Goal: Task Accomplishment & Management: Manage account settings

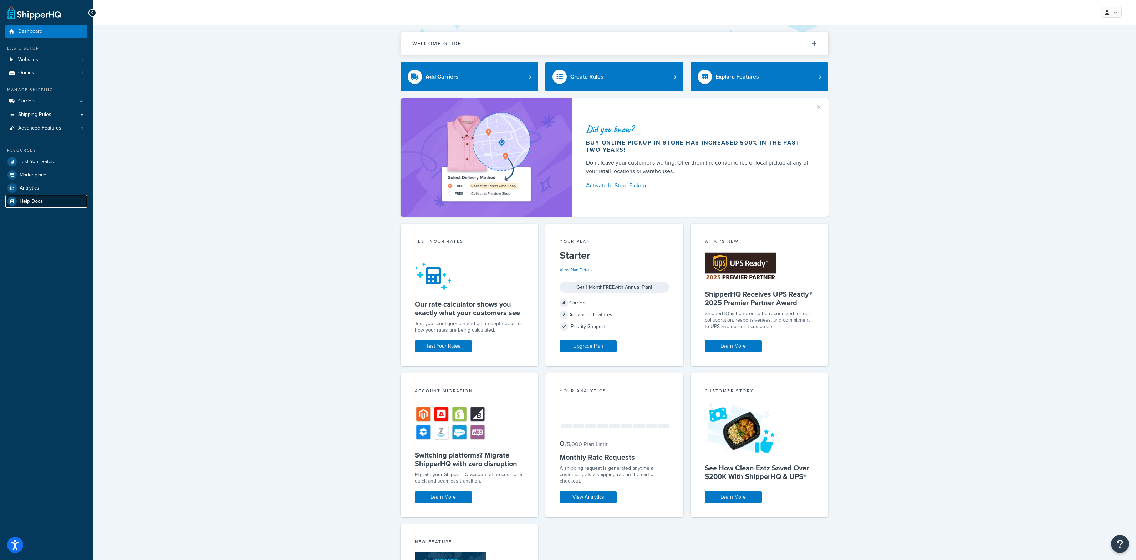
click at [41, 203] on span "Help Docs" at bounding box center [31, 201] width 23 height 6
click at [61, 132] on link "Advanced Features 1" at bounding box center [46, 128] width 82 height 13
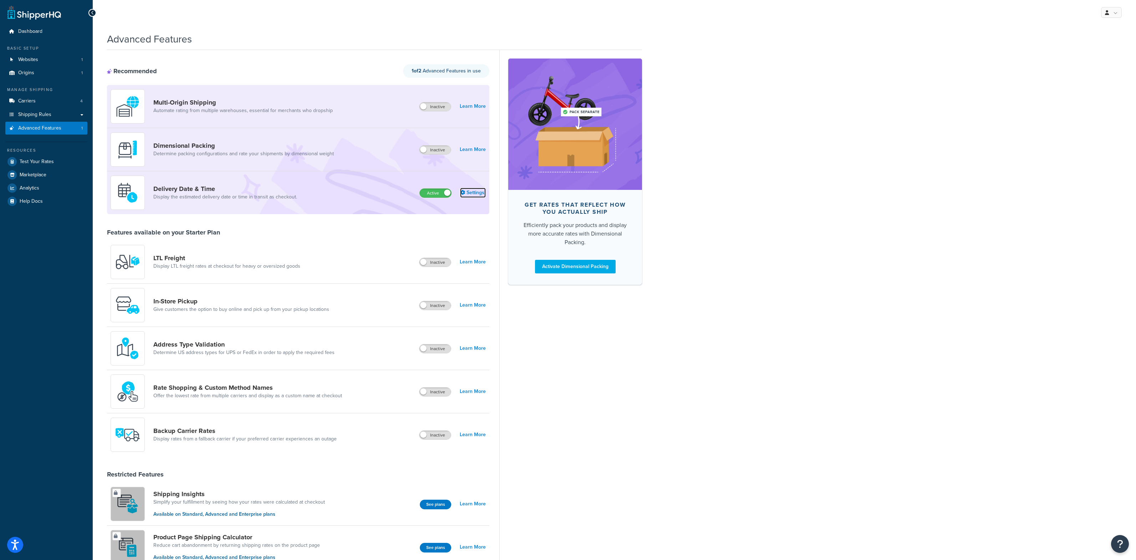
click at [477, 192] on link "Settings" at bounding box center [473, 193] width 26 height 10
click at [59, 116] on link "Shipping Rules" at bounding box center [46, 114] width 82 height 13
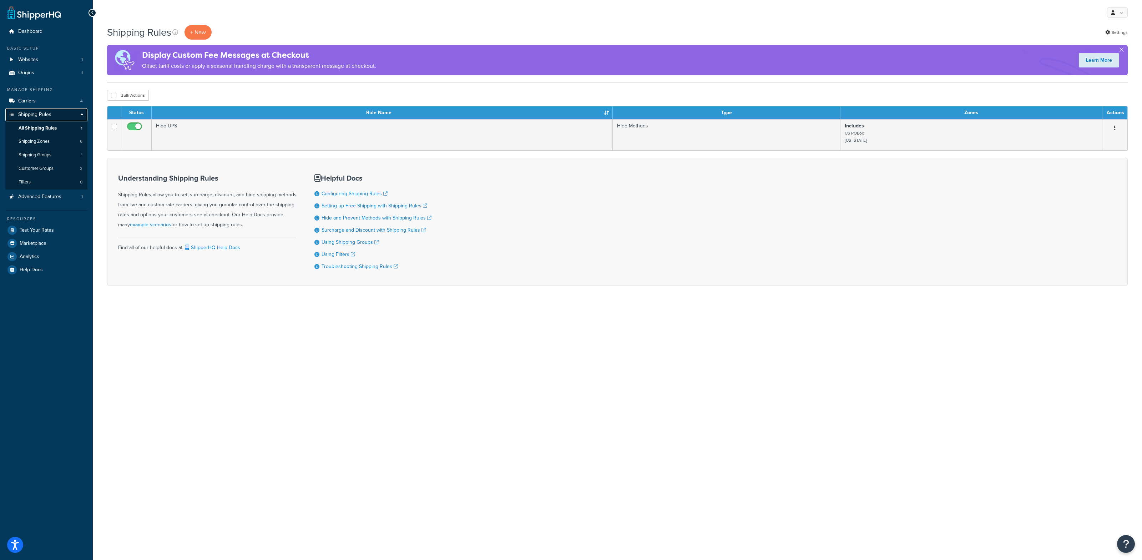
click at [45, 112] on span "Shipping Rules" at bounding box center [34, 115] width 33 height 6
click at [83, 113] on link "Shipping Rules" at bounding box center [46, 114] width 82 height 13
click at [46, 199] on span "Advanced Features" at bounding box center [39, 197] width 43 height 6
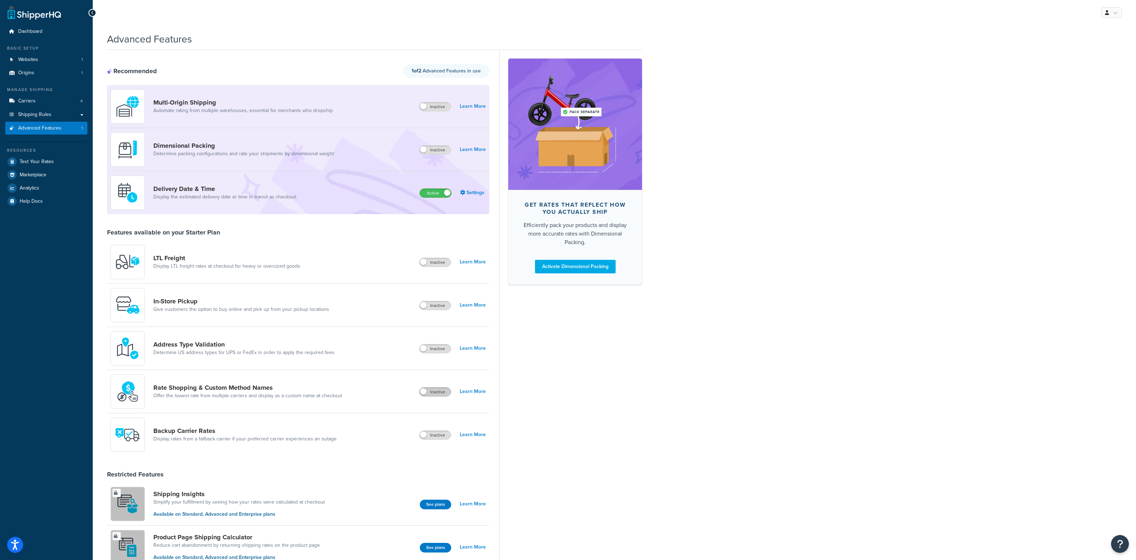
click at [437, 394] on label "Inactive" at bounding box center [435, 391] width 31 height 9
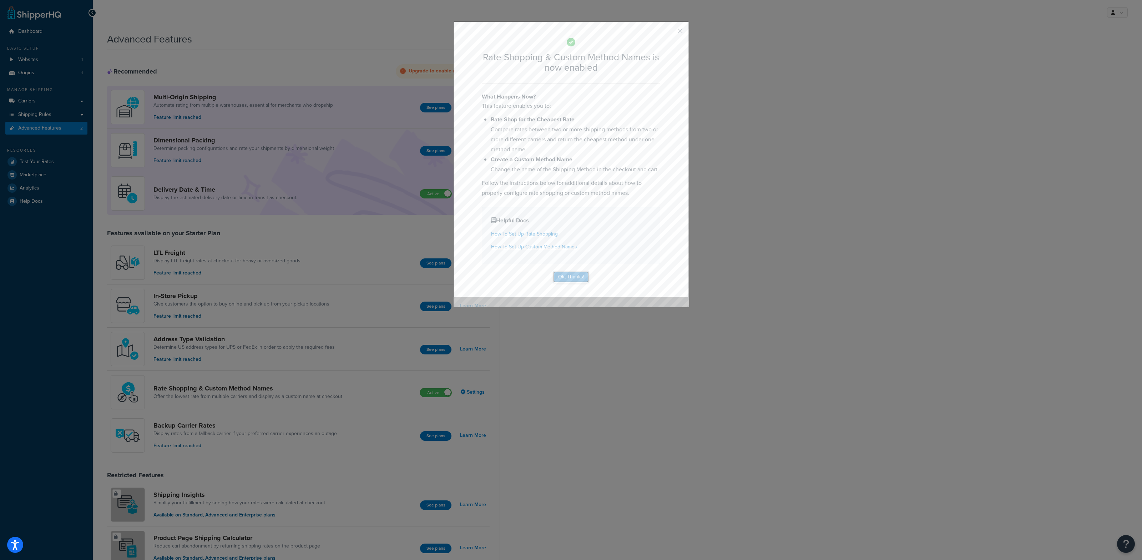
click at [572, 277] on button "Ok, Thanks!" at bounding box center [571, 276] width 36 height 11
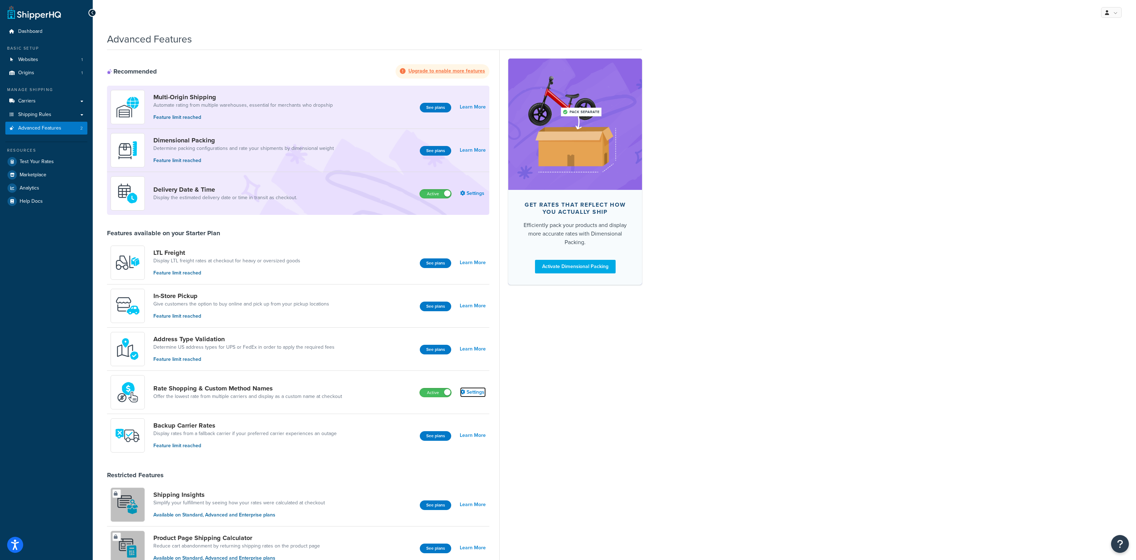
click at [477, 393] on link "Settings" at bounding box center [473, 392] width 26 height 10
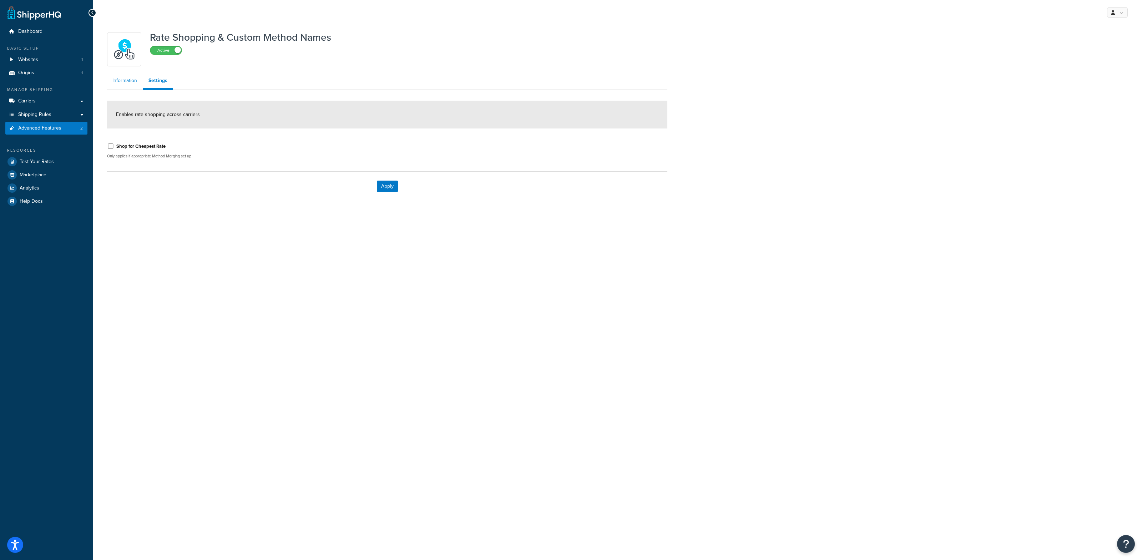
click at [130, 80] on link "Information" at bounding box center [124, 80] width 35 height 14
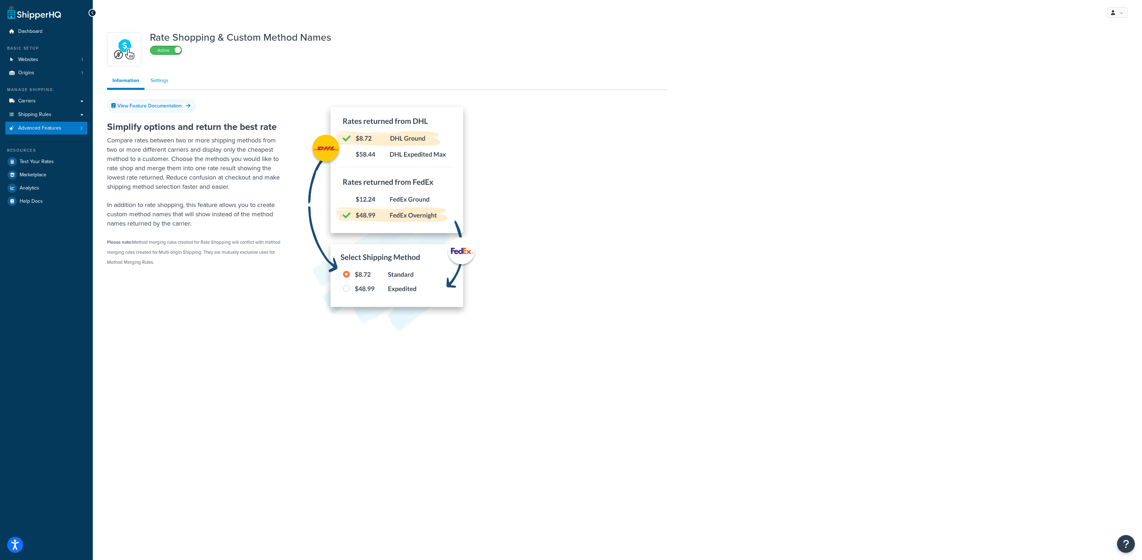
click at [155, 79] on link "Settings" at bounding box center [159, 80] width 29 height 14
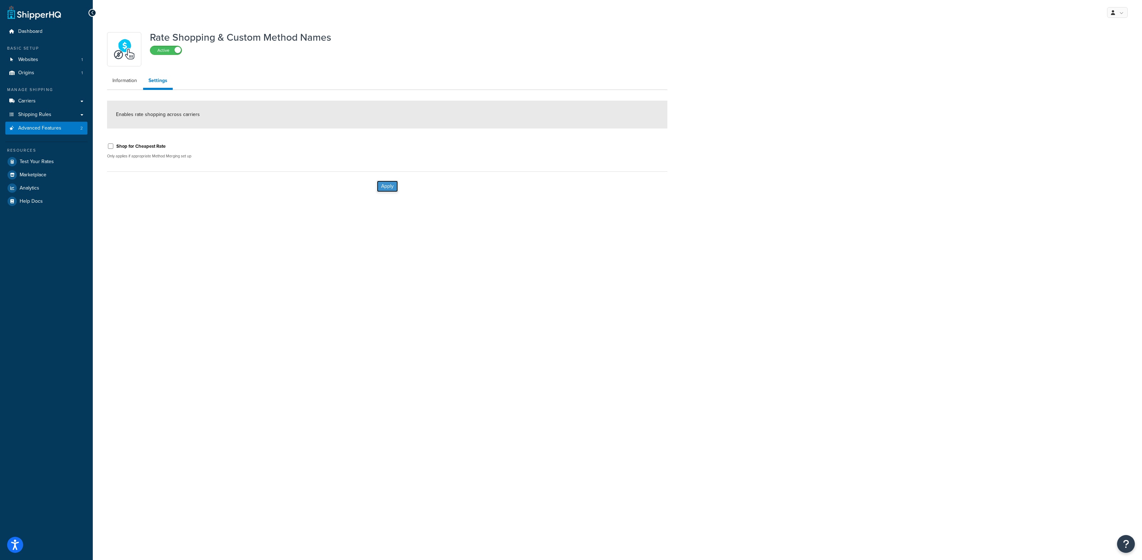
click at [381, 187] on button "Apply" at bounding box center [387, 186] width 21 height 11
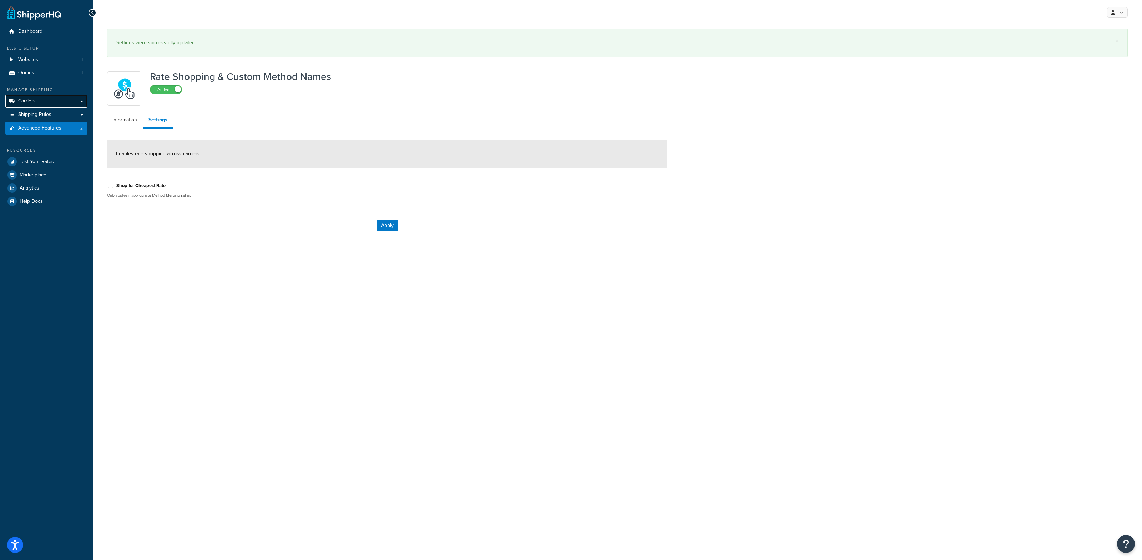
click at [59, 102] on link "Carriers" at bounding box center [46, 101] width 82 height 13
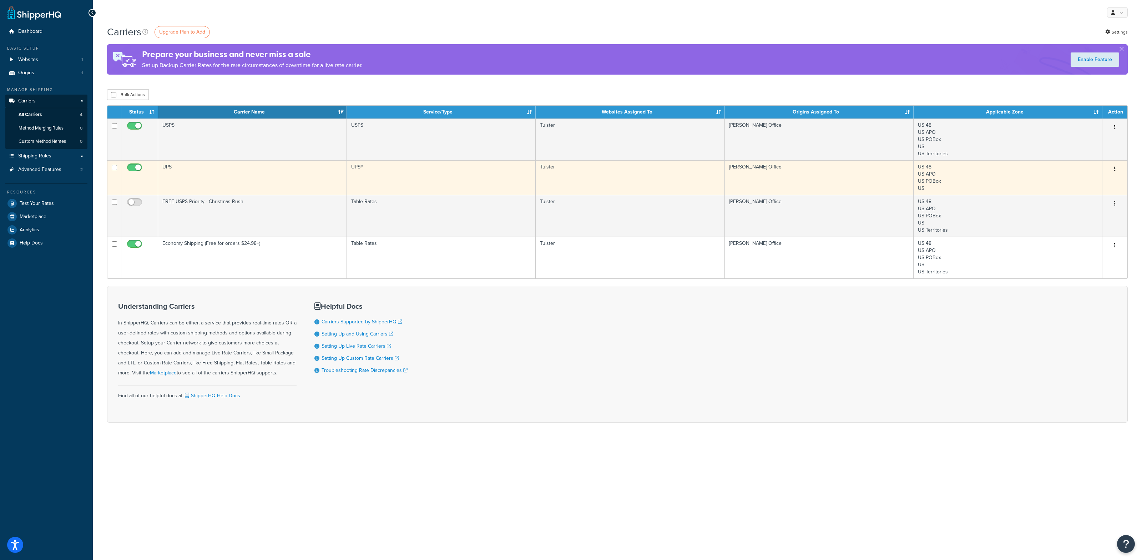
click at [1117, 169] on button "button" at bounding box center [1114, 168] width 10 height 11
click at [1082, 184] on link "Edit" at bounding box center [1085, 183] width 56 height 15
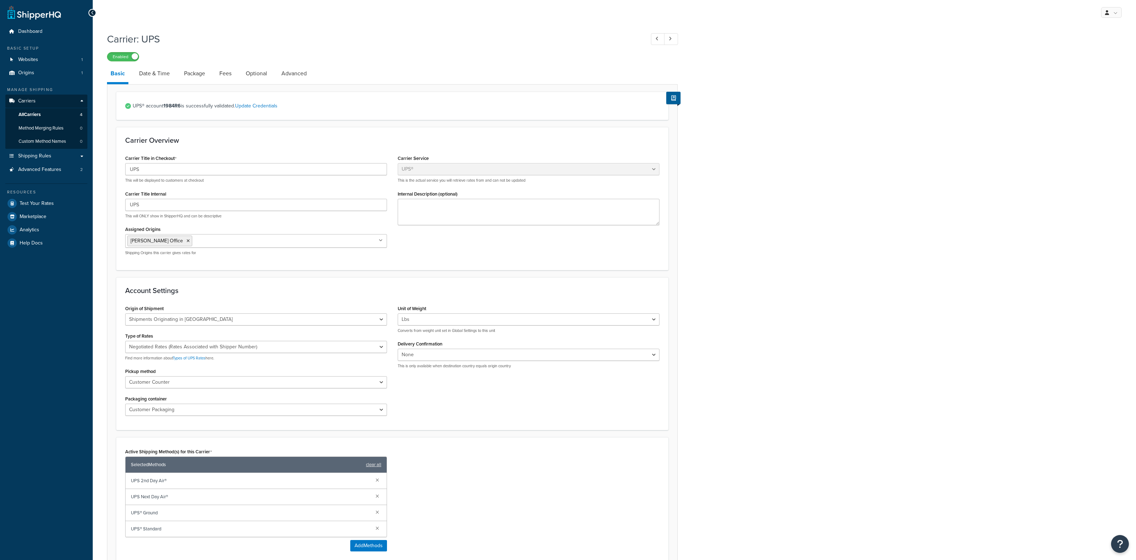
select select "ups"
select select "us"
select select "03"
click at [261, 73] on link "Optional" at bounding box center [256, 73] width 29 height 17
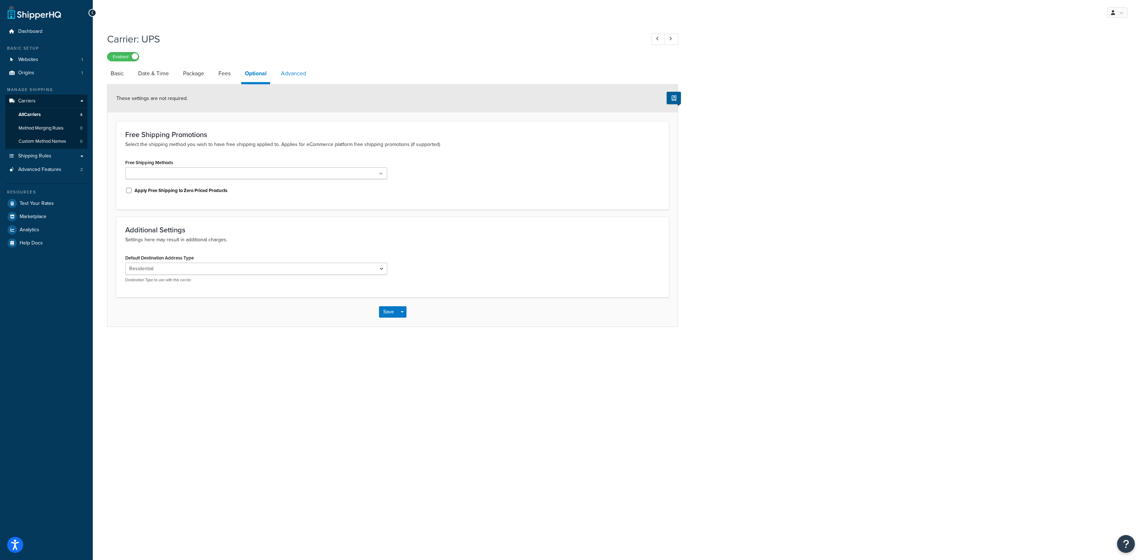
click at [293, 77] on link "Advanced" at bounding box center [293, 73] width 32 height 17
select select "false"
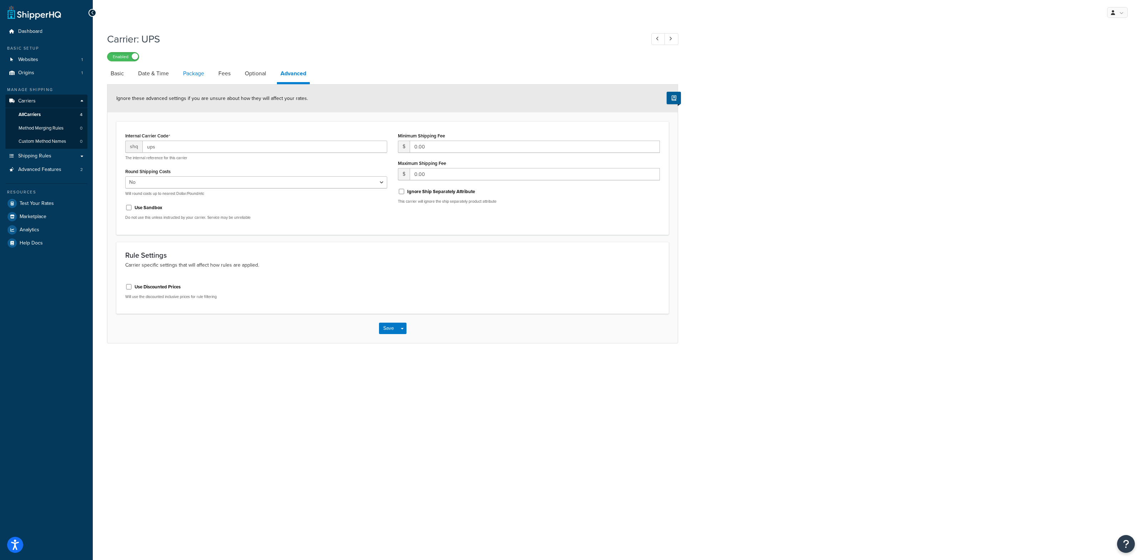
click at [190, 72] on link "Package" at bounding box center [193, 73] width 28 height 17
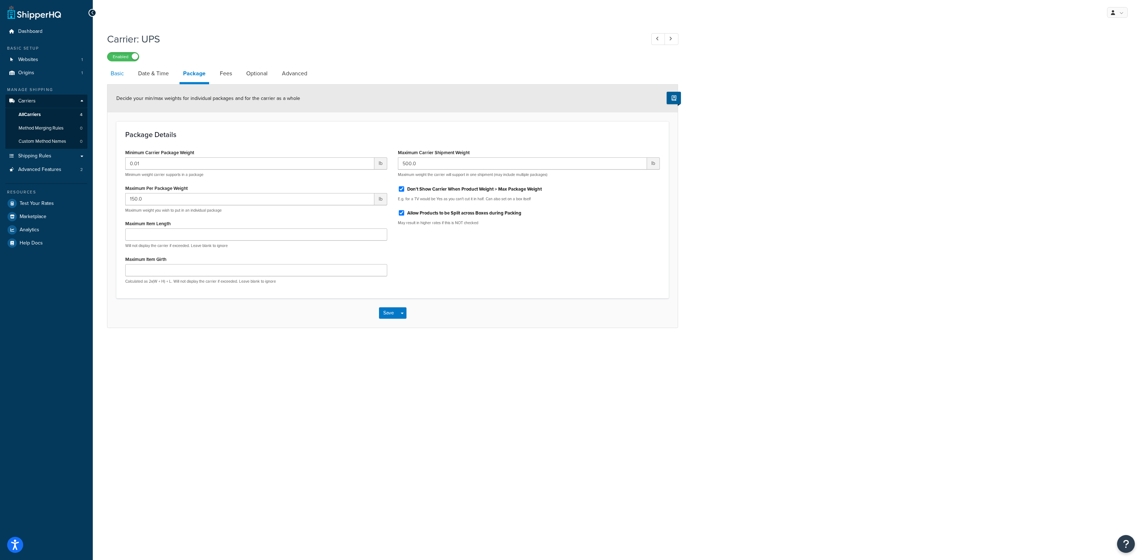
click at [110, 72] on link "Basic" at bounding box center [117, 73] width 20 height 17
select select "ups"
select select "us"
select select "03"
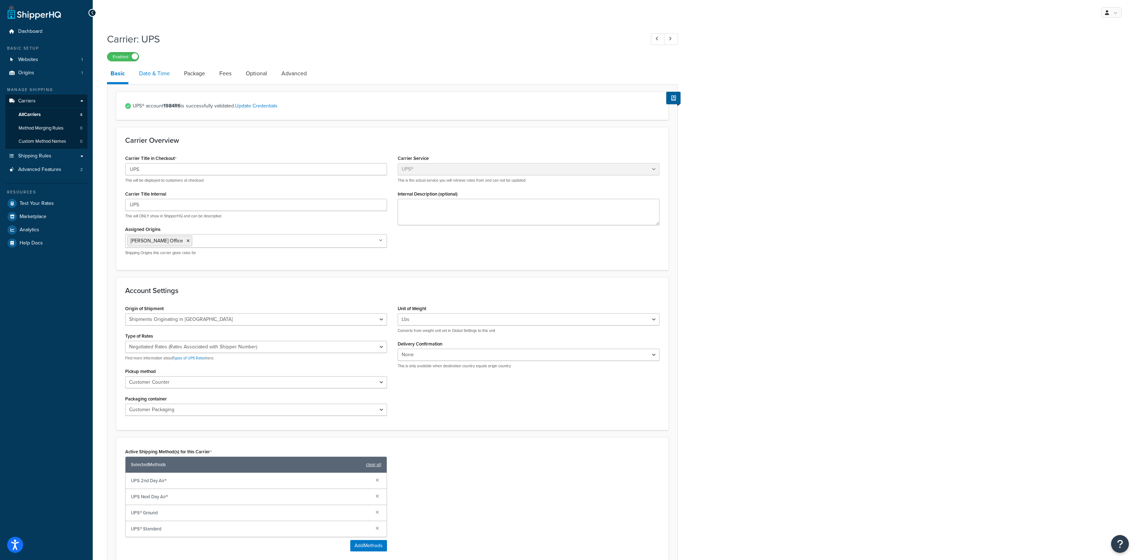
click at [158, 73] on link "Date & Time" at bounding box center [155, 73] width 38 height 17
select select "yMd"
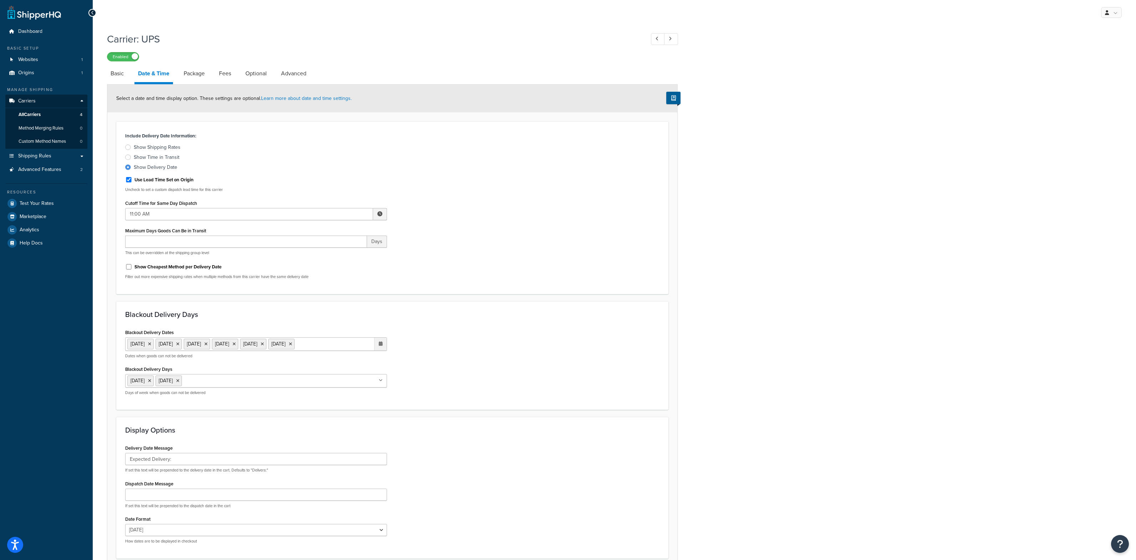
scroll to position [3, 0]
click at [193, 71] on link "Package" at bounding box center [194, 70] width 28 height 17
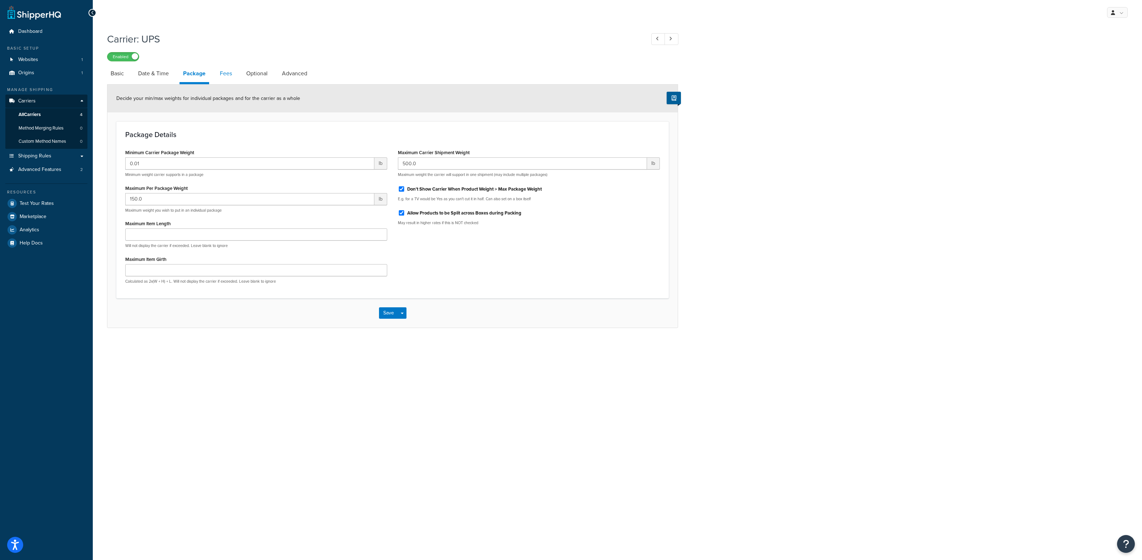
click at [225, 73] on link "Fees" at bounding box center [225, 73] width 19 height 17
select select "AFTER"
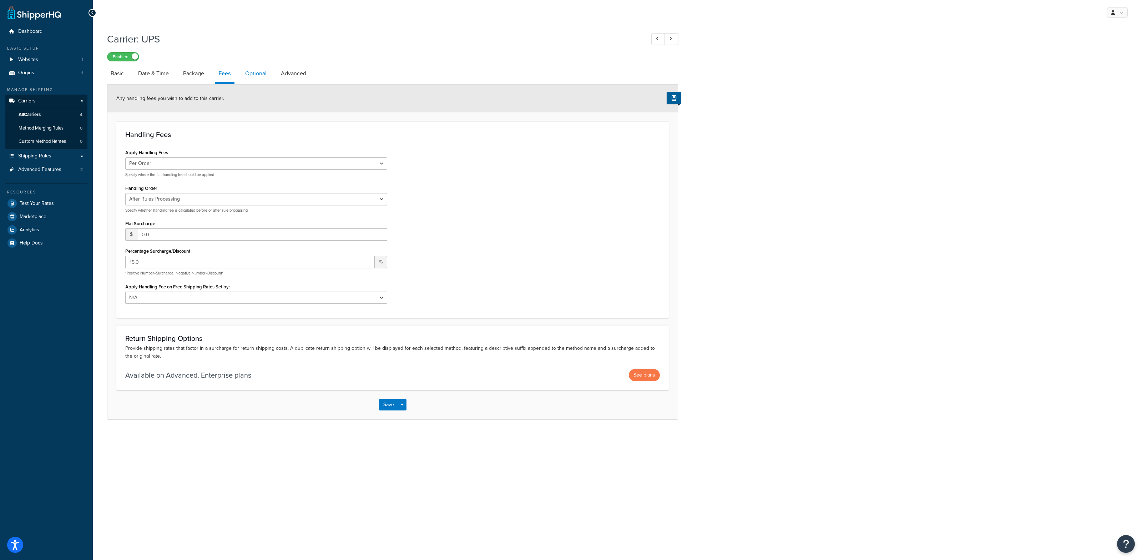
click at [252, 72] on link "Optional" at bounding box center [256, 73] width 29 height 17
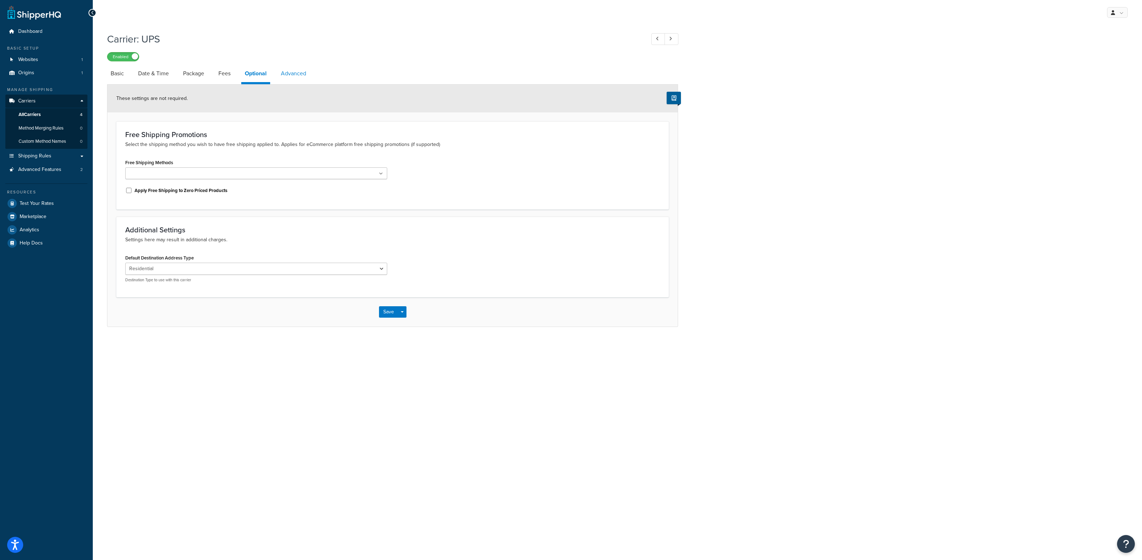
click at [285, 75] on link "Advanced" at bounding box center [293, 73] width 32 height 17
select select "false"
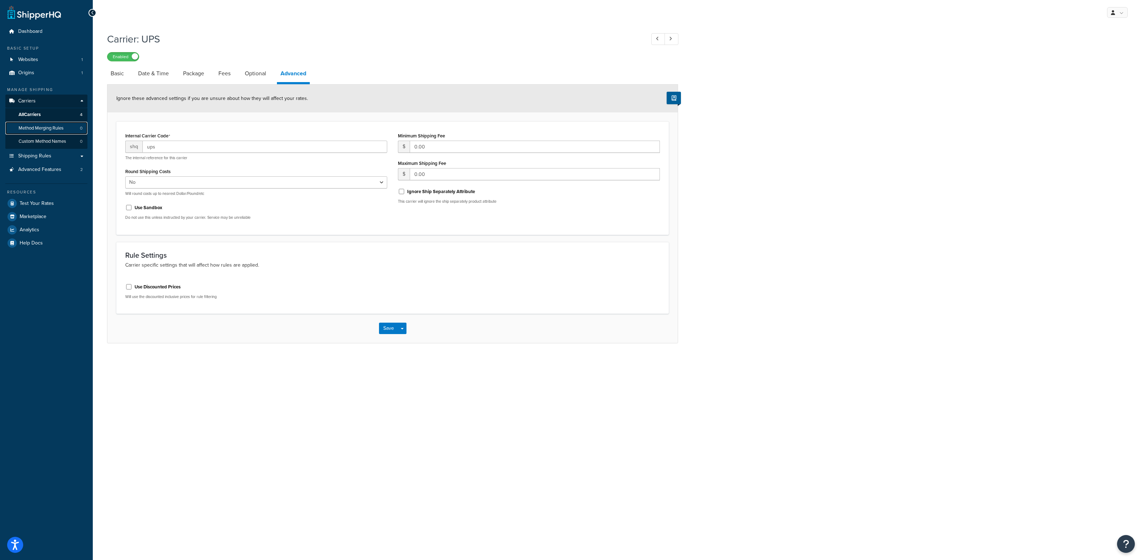
click at [48, 128] on span "Method Merging Rules" at bounding box center [41, 128] width 45 height 6
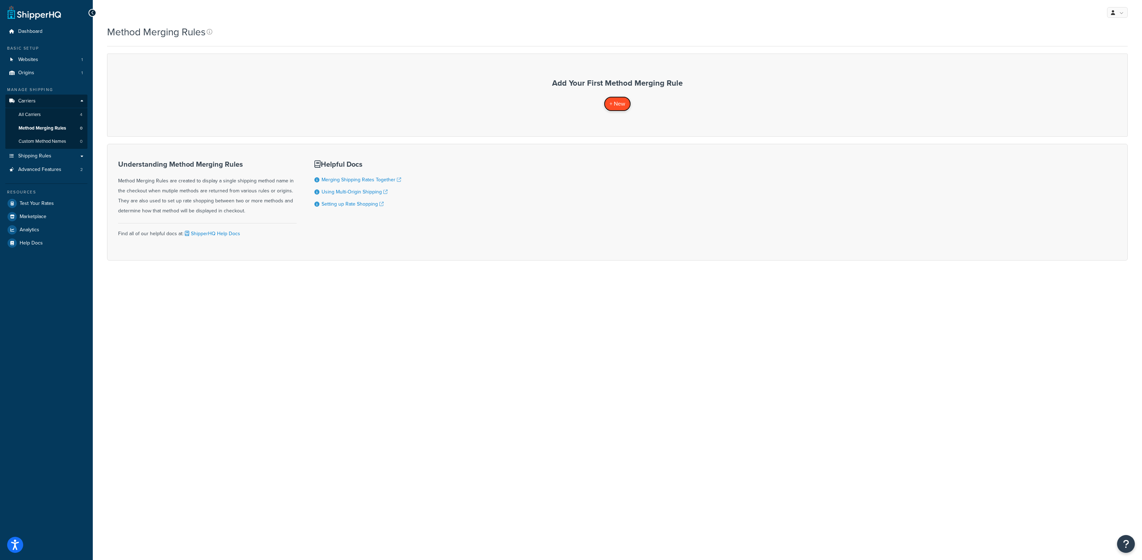
click at [620, 106] on span "+ New" at bounding box center [617, 104] width 16 height 8
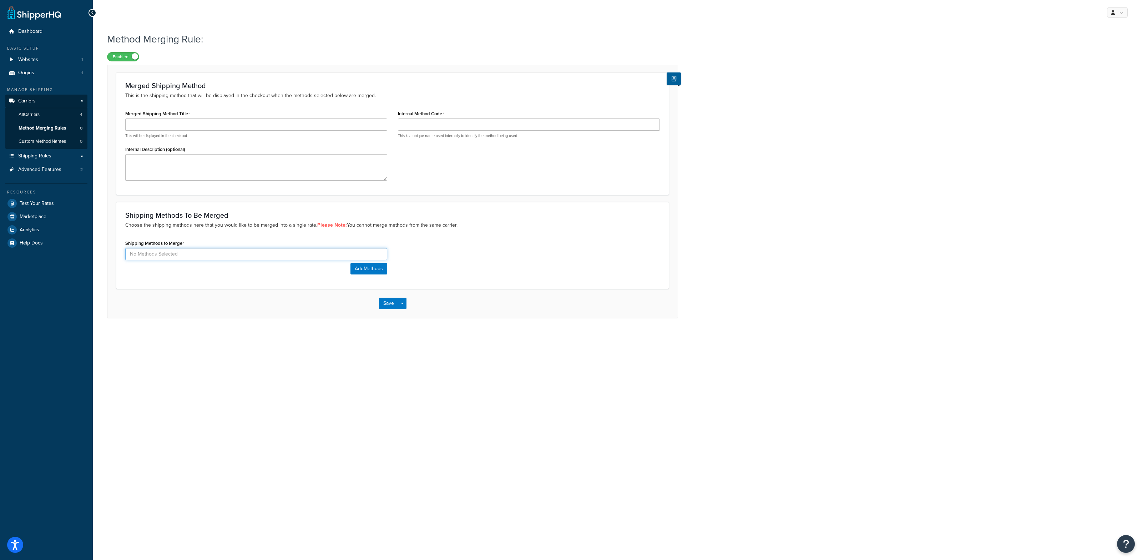
click at [215, 255] on input at bounding box center [256, 254] width 262 height 12
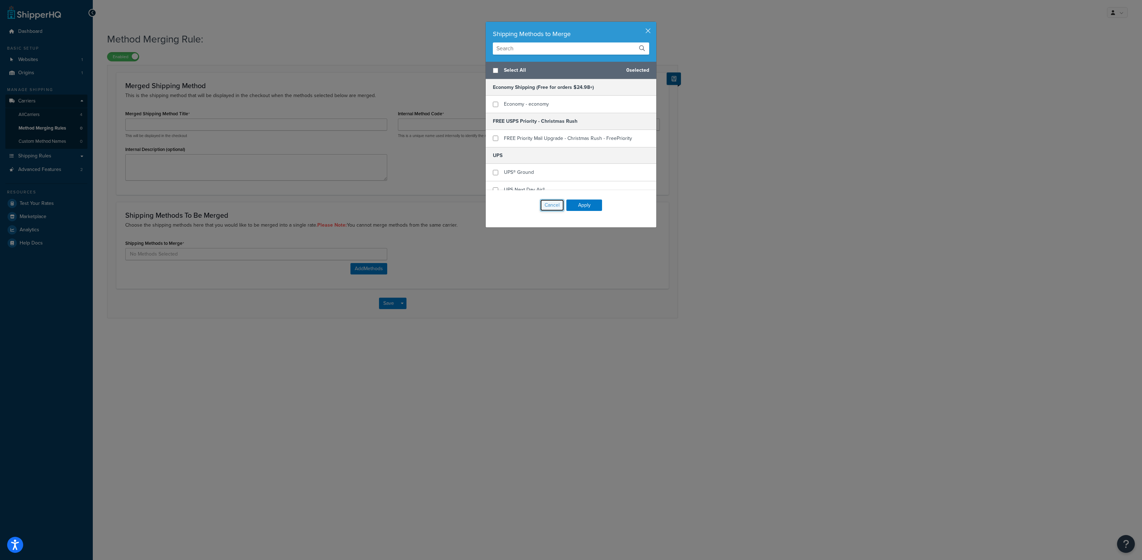
click at [544, 206] on button "Cancel" at bounding box center [552, 205] width 24 height 12
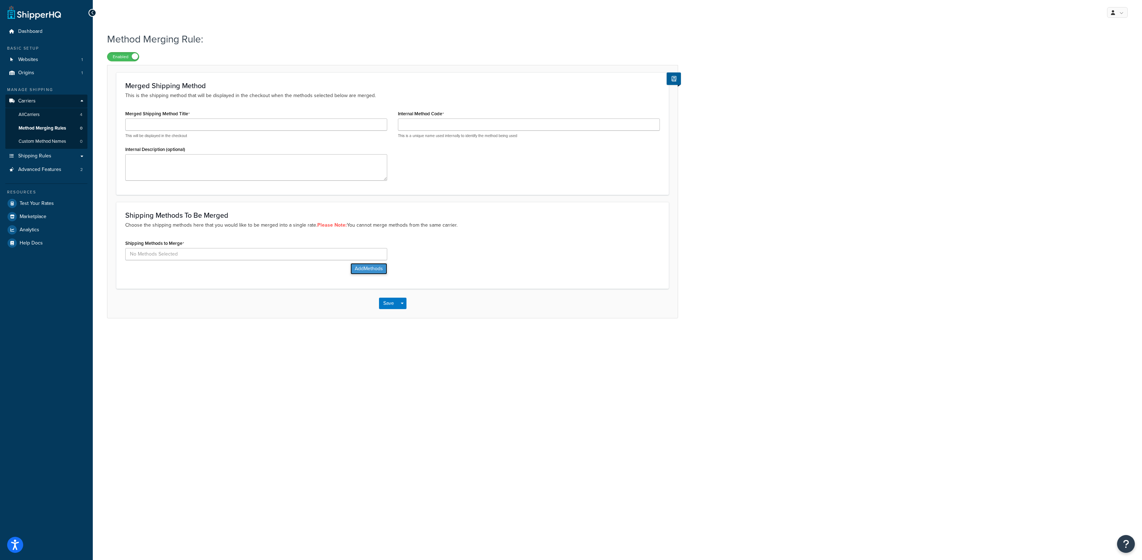
click at [372, 269] on button "Add Methods" at bounding box center [368, 268] width 37 height 11
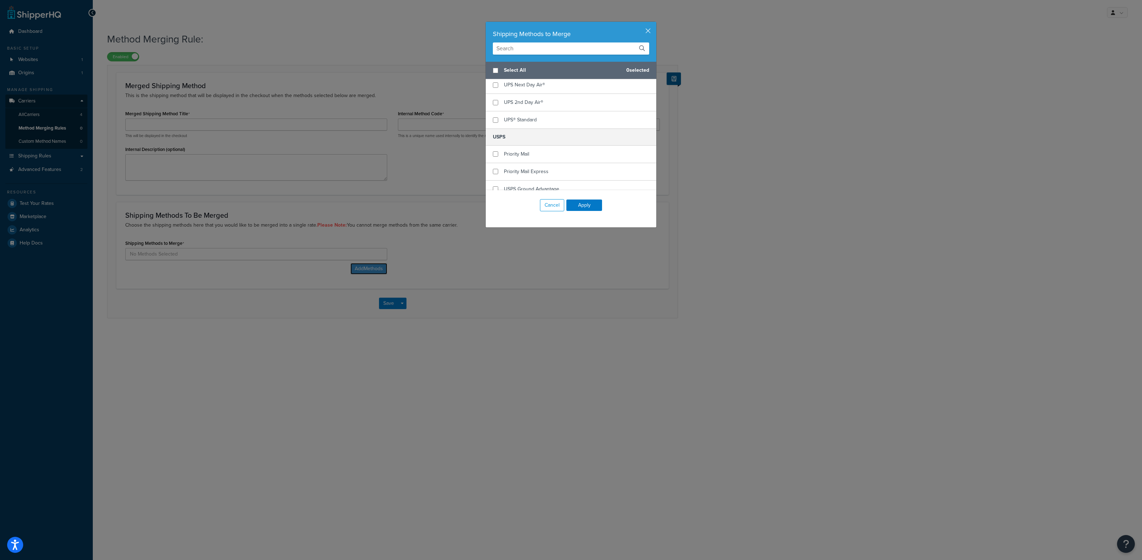
scroll to position [112, 0]
click at [548, 201] on button "Cancel" at bounding box center [552, 205] width 24 height 12
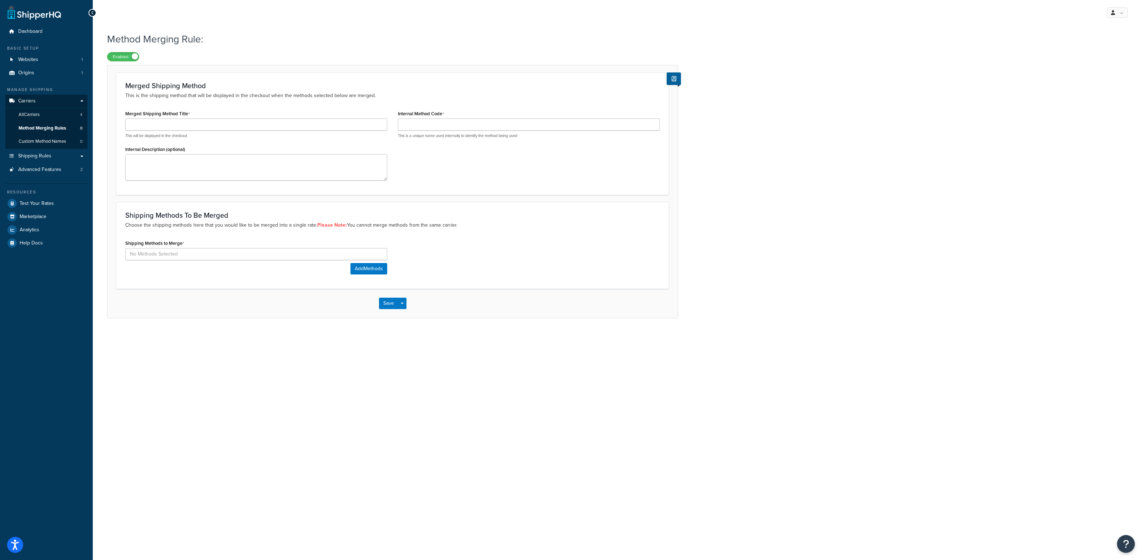
drag, startPoint x: 135, startPoint y: 222, endPoint x: 461, endPoint y: 225, distance: 326.1
click at [461, 225] on p "Choose the shipping methods here that you would like to be merged into a single…" at bounding box center [392, 225] width 534 height 8
click at [372, 266] on button "Add Methods" at bounding box center [368, 268] width 37 height 11
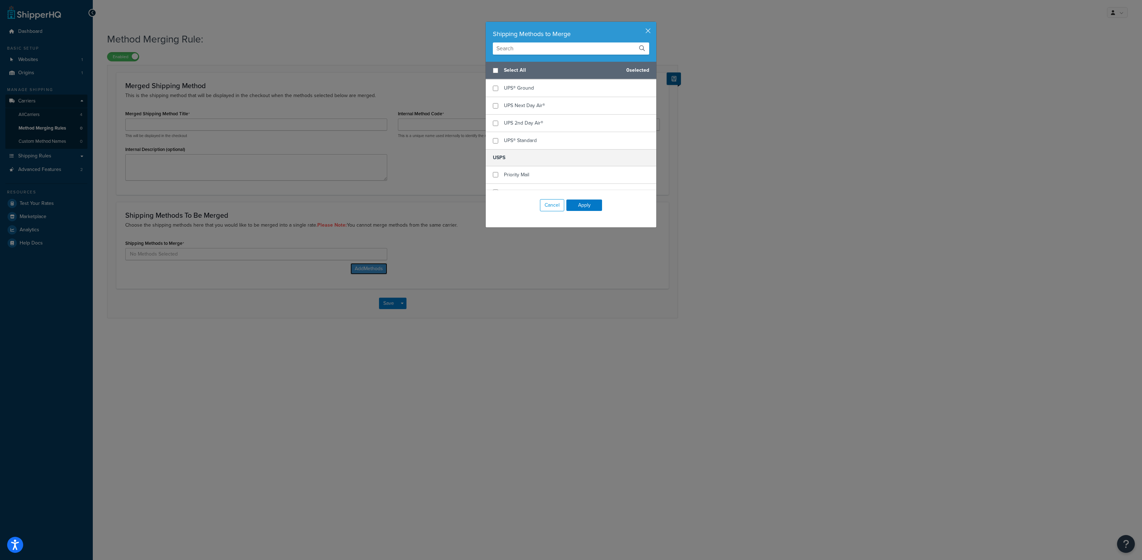
scroll to position [71, 0]
click at [494, 101] on input "checkbox" at bounding box center [495, 101] width 5 height 5
checkbox input "true"
click at [587, 204] on button "Apply" at bounding box center [584, 204] width 36 height 11
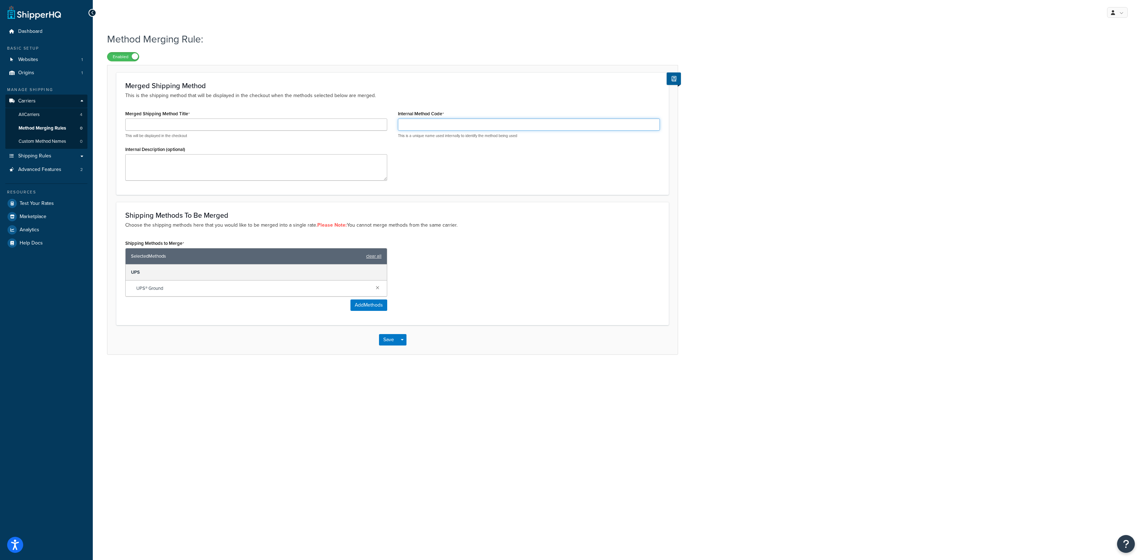
click at [420, 123] on input "Internal Method Code" at bounding box center [529, 124] width 262 height 12
click at [165, 124] on input "Merged Shipping Method Title" at bounding box center [256, 124] width 262 height 12
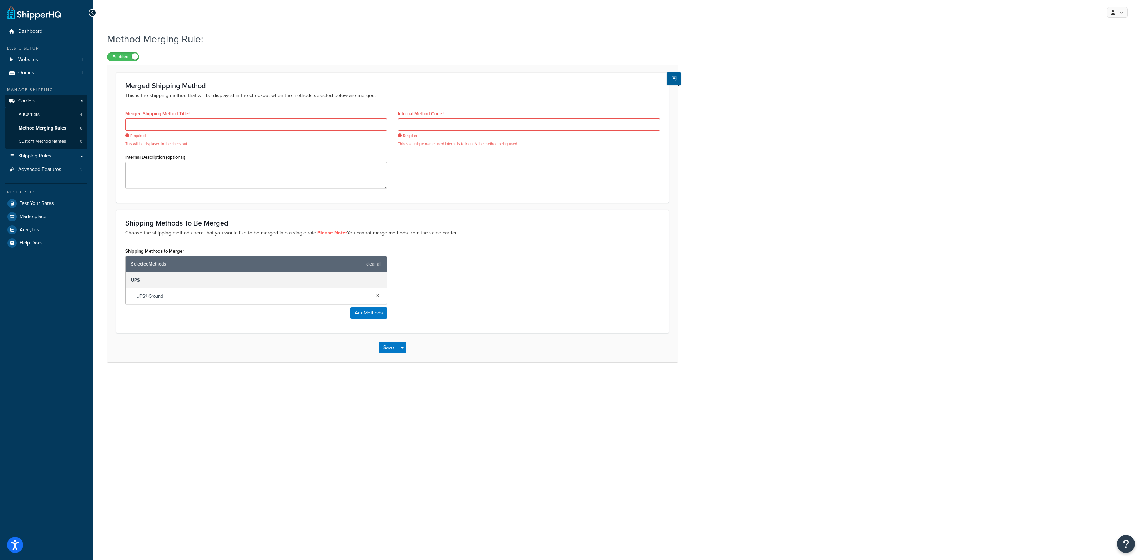
drag, startPoint x: 160, startPoint y: 288, endPoint x: 134, endPoint y: 289, distance: 26.0
click at [132, 288] on div "UPS UPS® Ground" at bounding box center [256, 288] width 261 height 32
drag, startPoint x: 167, startPoint y: 298, endPoint x: 129, endPoint y: 297, distance: 37.5
click at [129, 297] on div "UPS® Ground" at bounding box center [256, 296] width 261 height 16
copy span "UPS® Ground"
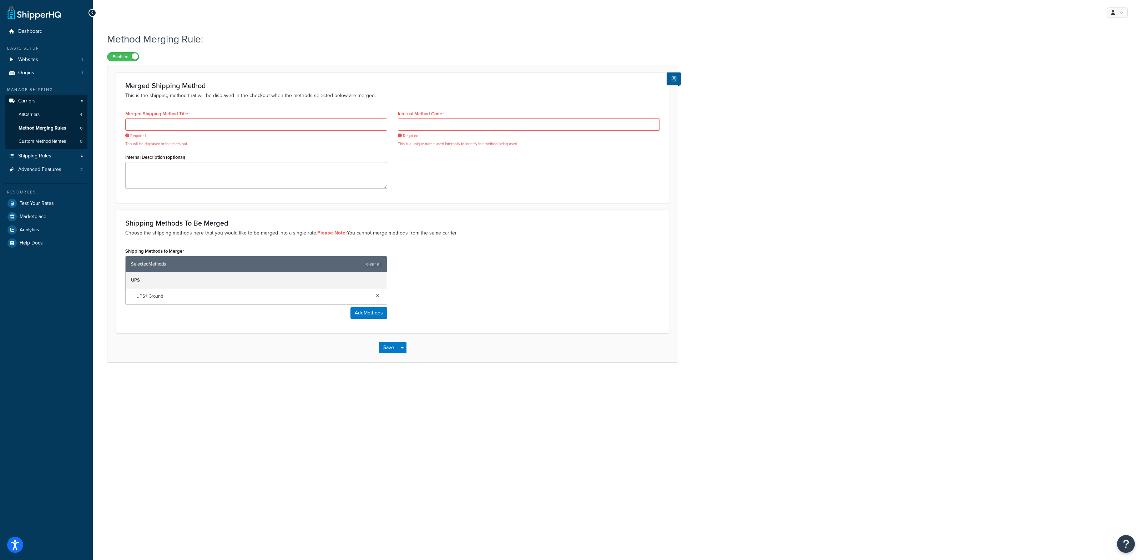
click at [178, 118] on div "Merged Shipping Method Title Required This will be displayed in the checkout" at bounding box center [256, 127] width 262 height 38
click at [179, 121] on input "Merged Shipping Method Title" at bounding box center [256, 124] width 262 height 12
paste input "UPS® Ground"
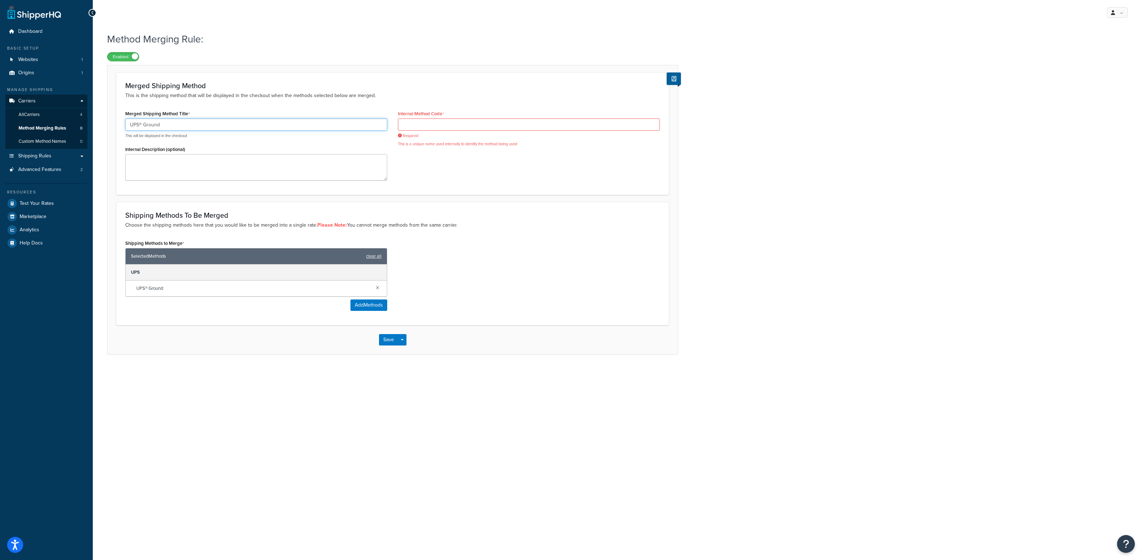
type input "UPS® Ground"
click at [420, 123] on input "Internal Method Code" at bounding box center [529, 124] width 262 height 12
paste input "UPS® Ground"
type input "UPS® Ground"
click at [461, 151] on div "Merged Shipping Method Title UPS® Ground This will be displayed in the checkout…" at bounding box center [392, 146] width 545 height 77
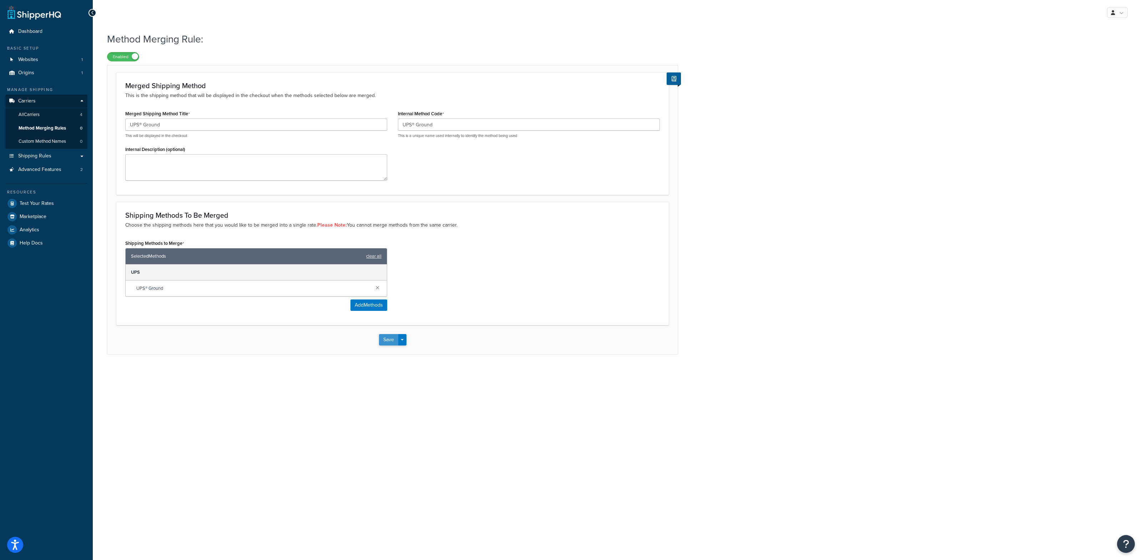
click at [392, 341] on button "Save" at bounding box center [388, 339] width 19 height 11
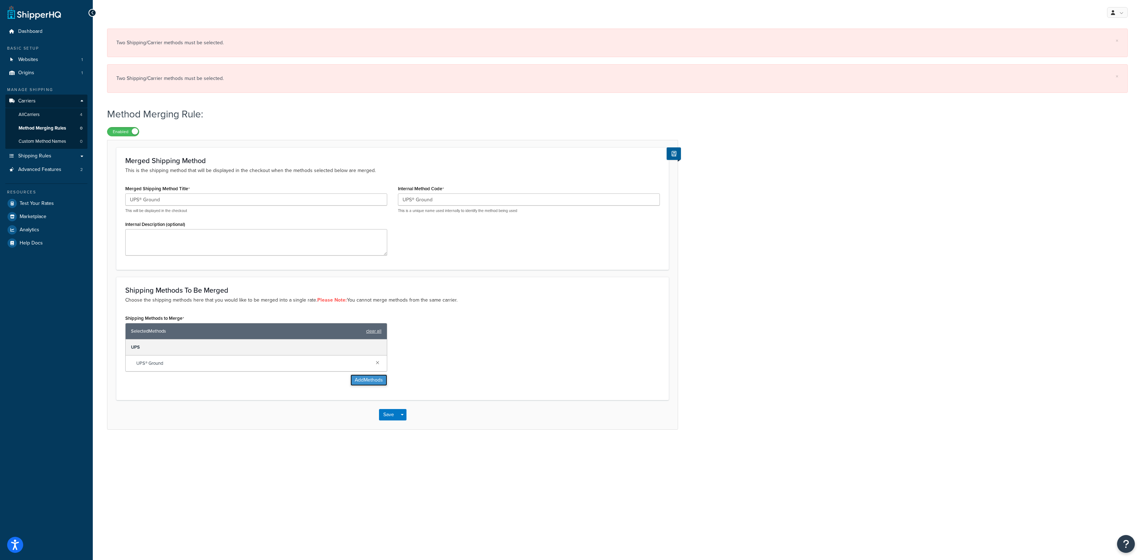
click at [366, 381] on button "Add Methods" at bounding box center [368, 379] width 37 height 11
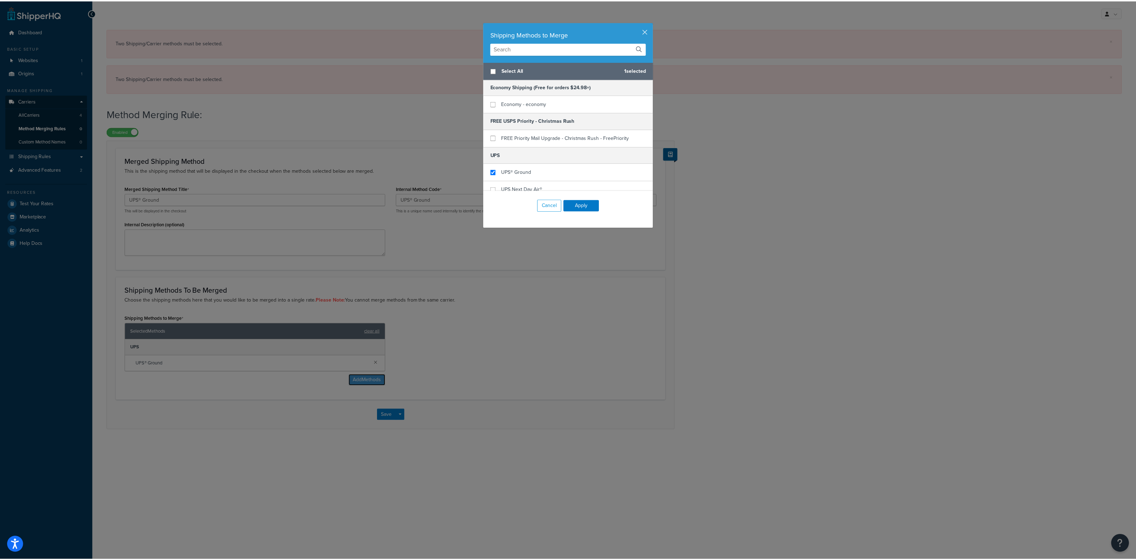
scroll to position [0, 0]
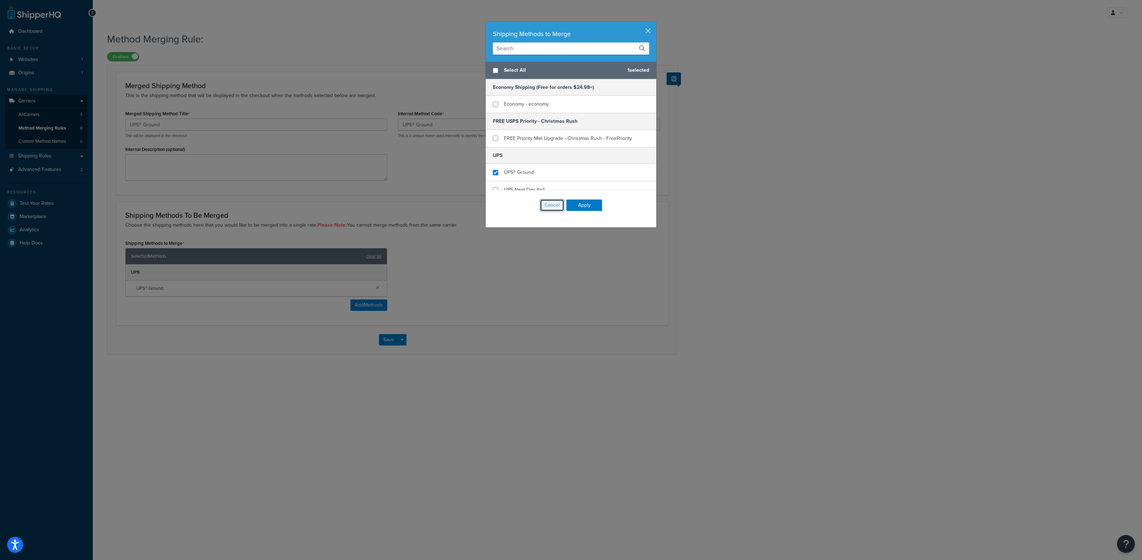
click at [544, 205] on button "Cancel" at bounding box center [552, 205] width 24 height 12
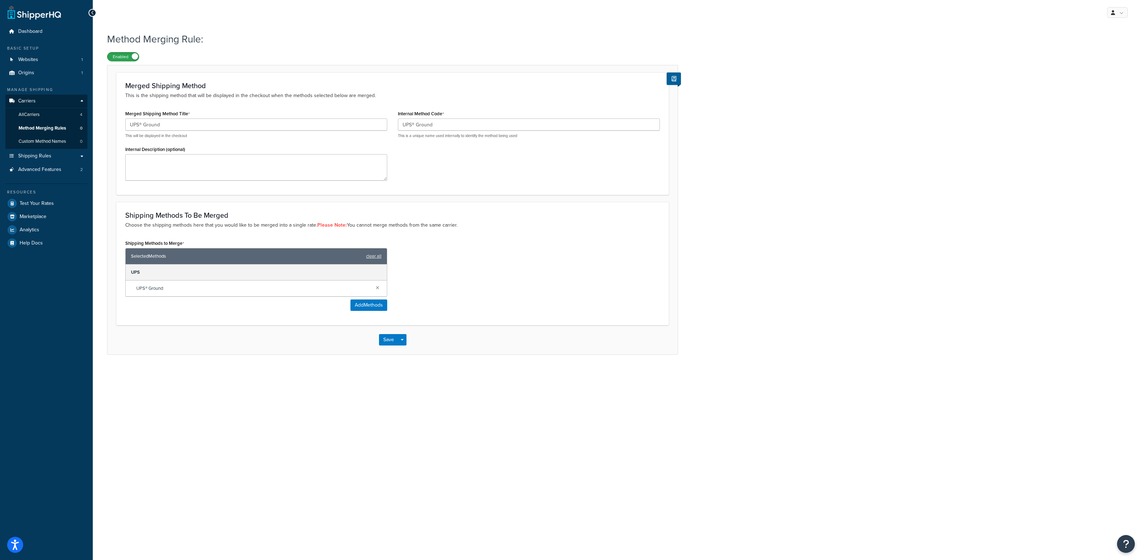
click at [126, 59] on label "Enabled" at bounding box center [122, 56] width 31 height 9
drag, startPoint x: 520, startPoint y: 353, endPoint x: 545, endPoint y: 352, distance: 24.6
click at [527, 353] on div "Save Save Dropdown Save and Edit Save and Duplicate Save and Create New" at bounding box center [392, 339] width 570 height 29
click at [379, 288] on link at bounding box center [377, 287] width 8 height 8
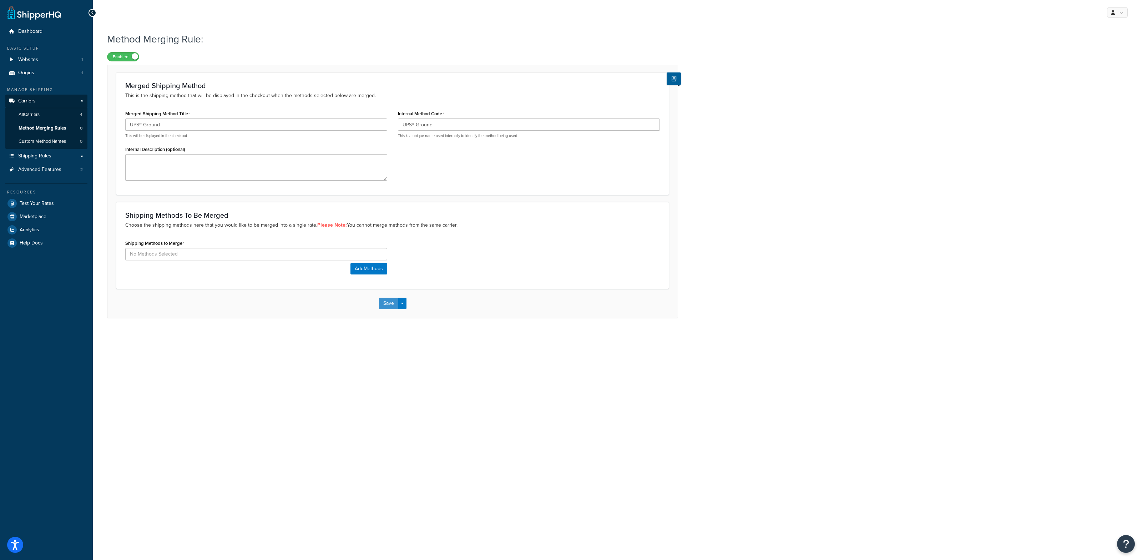
drag, startPoint x: 388, startPoint y: 301, endPoint x: 394, endPoint y: 302, distance: 5.7
click at [388, 301] on button "Save" at bounding box center [388, 303] width 19 height 11
click at [44, 167] on span "Advanced Features" at bounding box center [39, 170] width 43 height 6
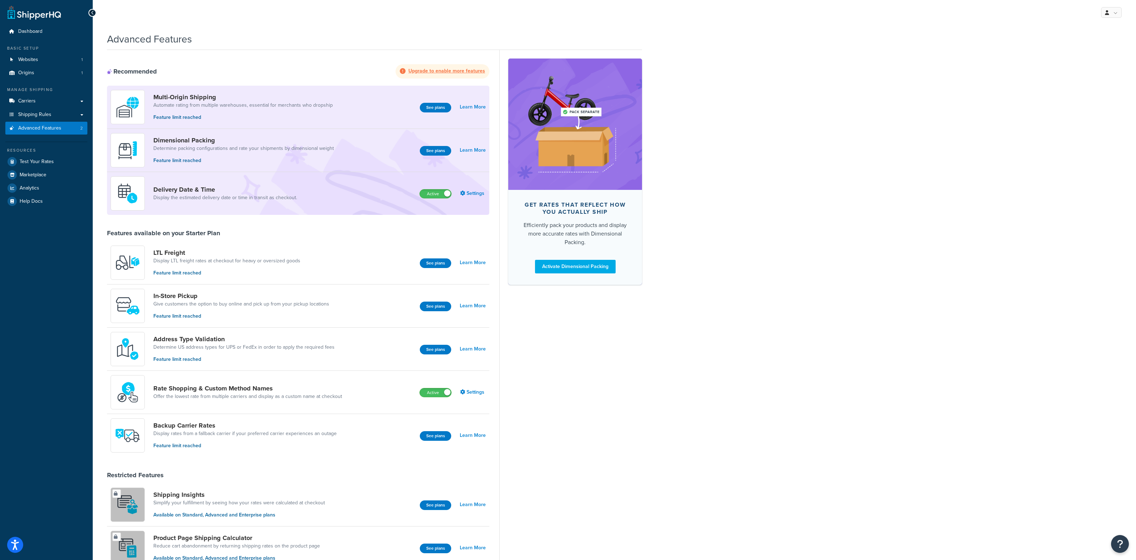
click at [442, 392] on label "Active" at bounding box center [435, 392] width 31 height 9
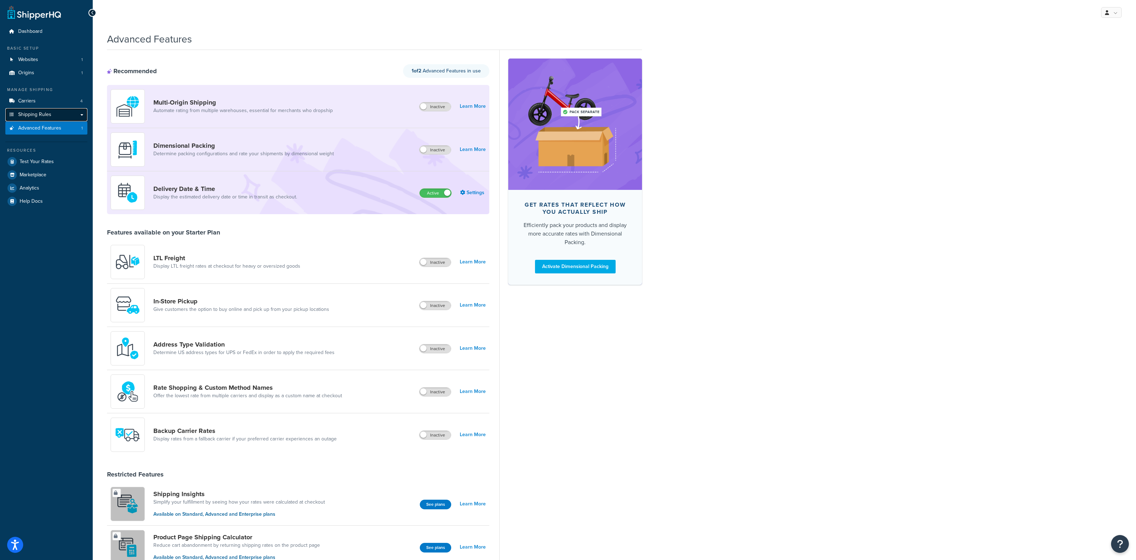
click at [41, 116] on span "Shipping Rules" at bounding box center [34, 115] width 33 height 6
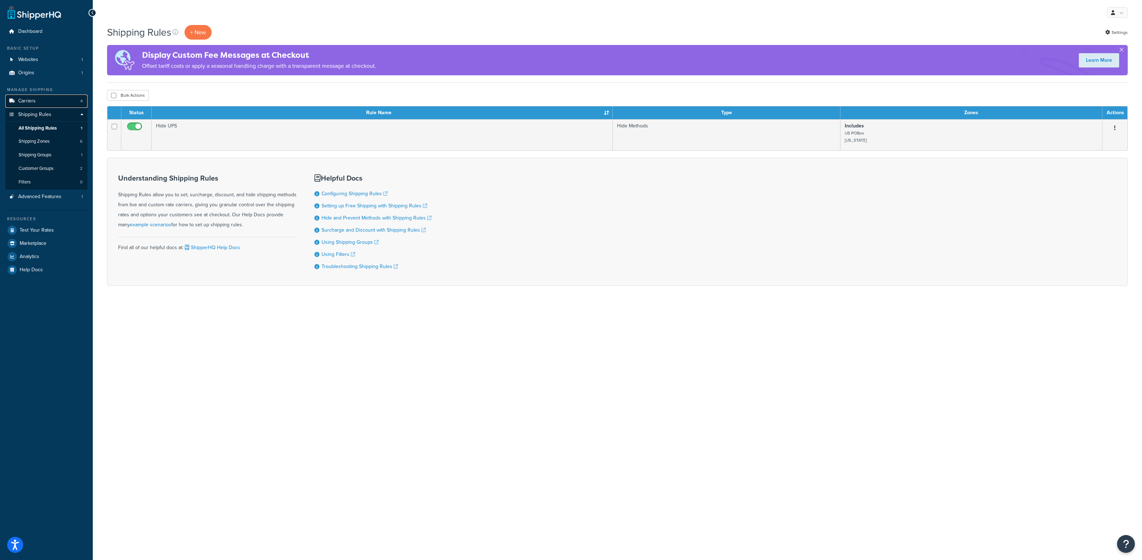
click at [52, 99] on link "Carriers 4" at bounding box center [46, 101] width 82 height 13
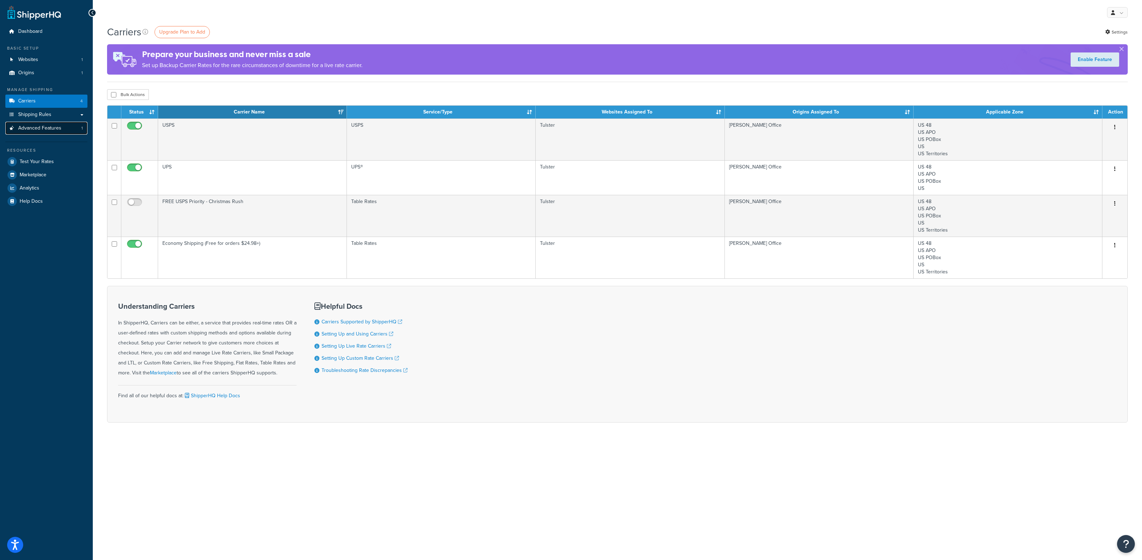
click at [49, 133] on link "Advanced Features 1" at bounding box center [46, 128] width 82 height 13
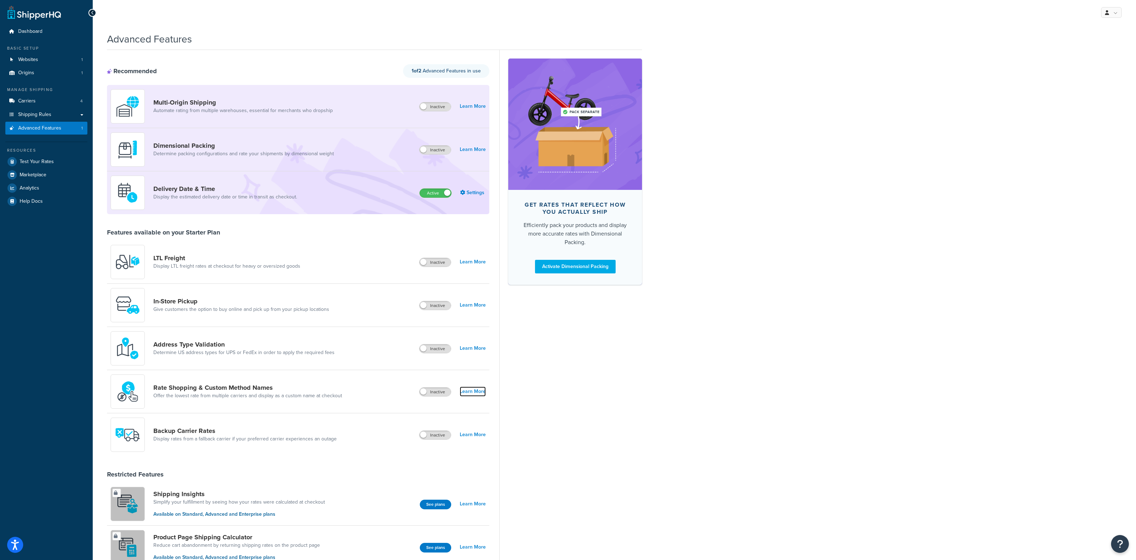
click at [480, 390] on link "Learn More" at bounding box center [473, 391] width 26 height 10
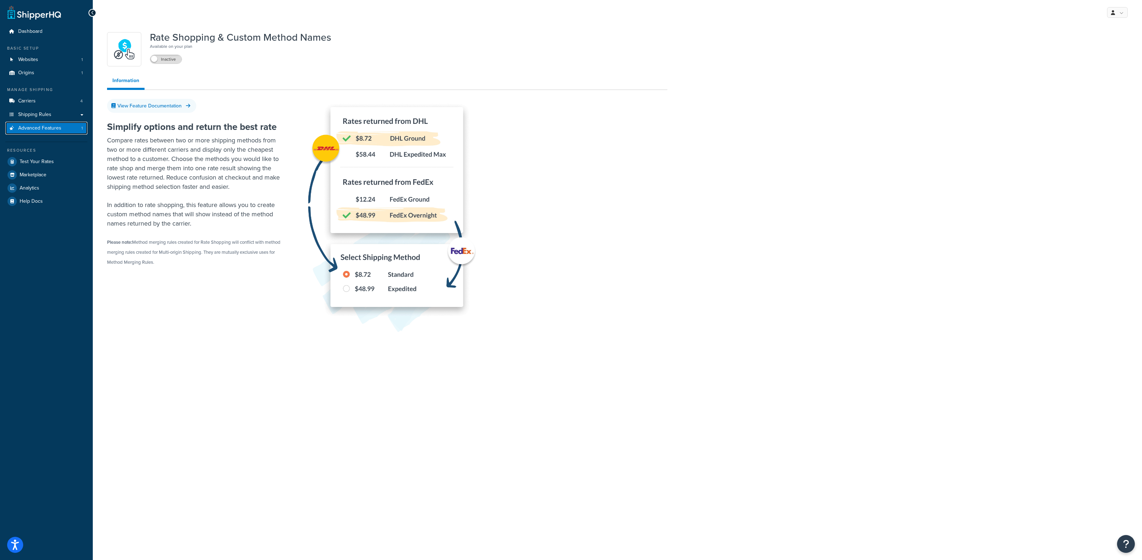
click at [65, 125] on link "Advanced Features 1" at bounding box center [46, 128] width 82 height 13
